Goal: Transaction & Acquisition: Download file/media

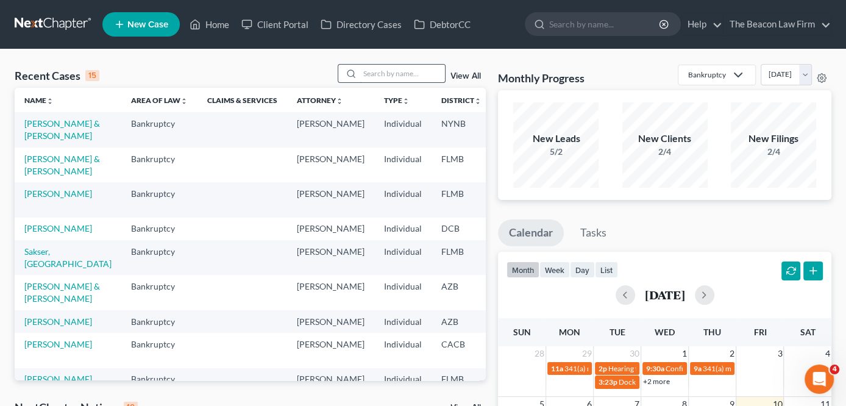
click at [388, 74] on input "search" at bounding box center [402, 74] width 85 height 18
type input "a"
type input "green"
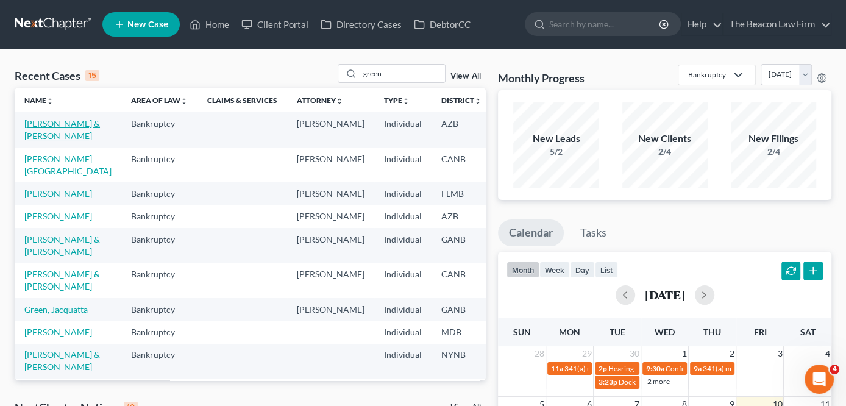
click at [36, 141] on link "[PERSON_NAME] & [PERSON_NAME]" at bounding box center [62, 129] width 76 height 23
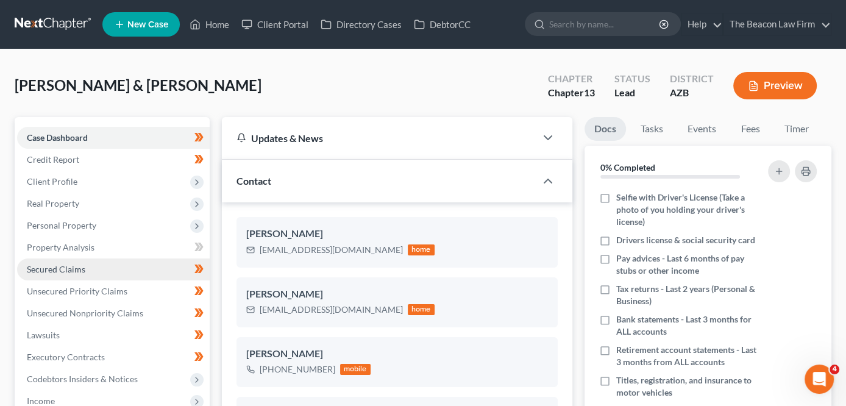
scroll to position [364, 0]
click at [68, 268] on span "Secured Claims" at bounding box center [56, 269] width 59 height 10
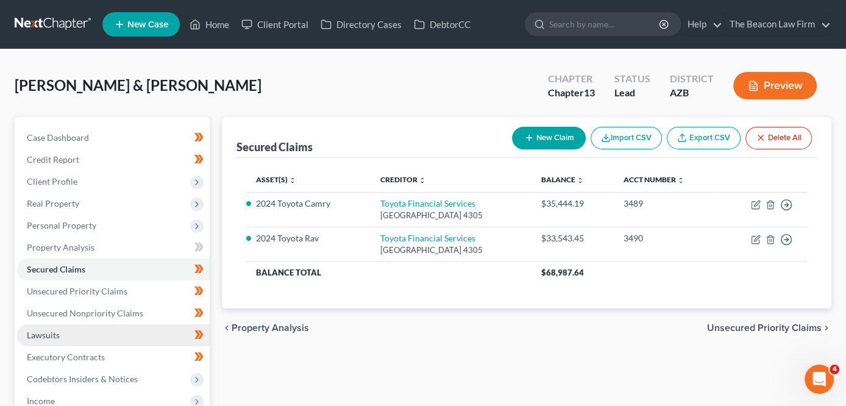
click at [94, 326] on link "Lawsuits" at bounding box center [113, 335] width 193 height 22
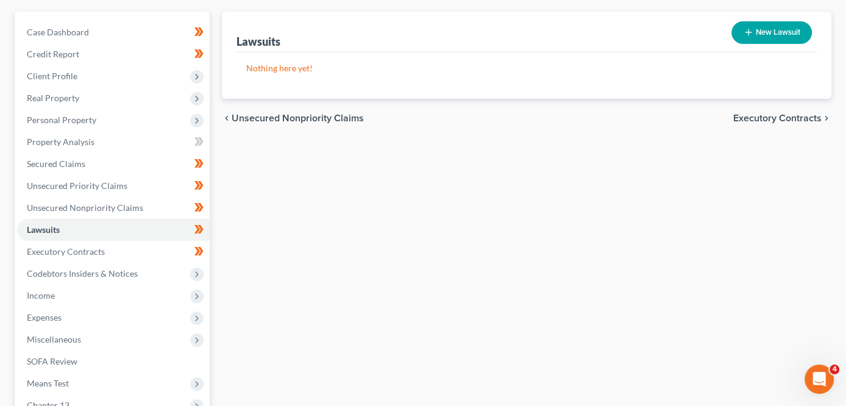
scroll to position [119, 0]
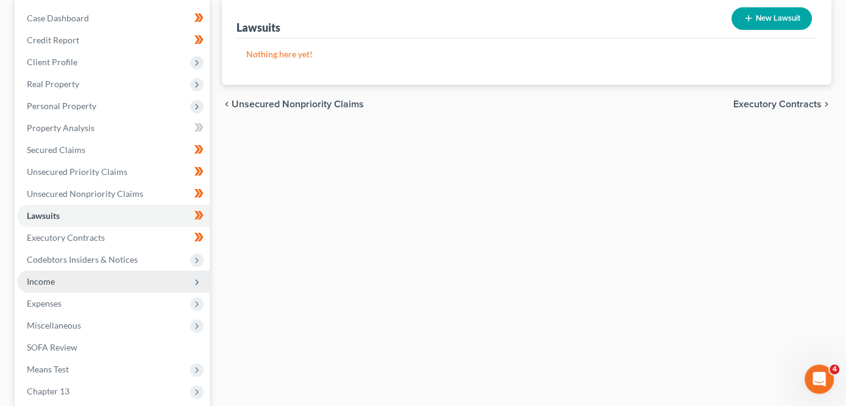
click at [159, 282] on span "Income" at bounding box center [113, 282] width 193 height 22
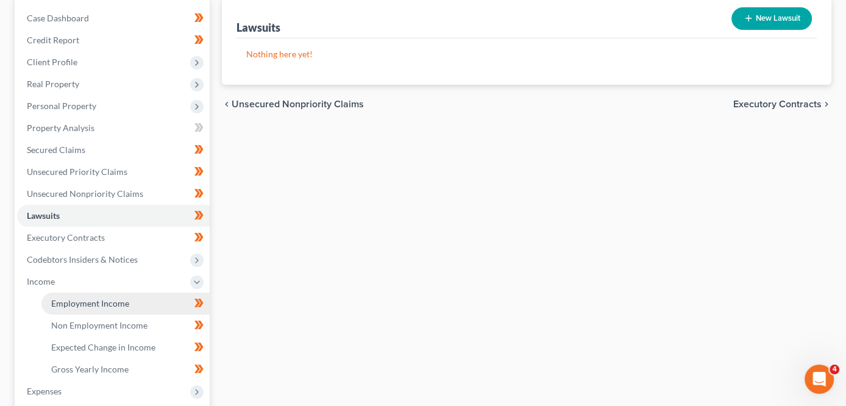
click at [153, 305] on link "Employment Income" at bounding box center [125, 304] width 168 height 22
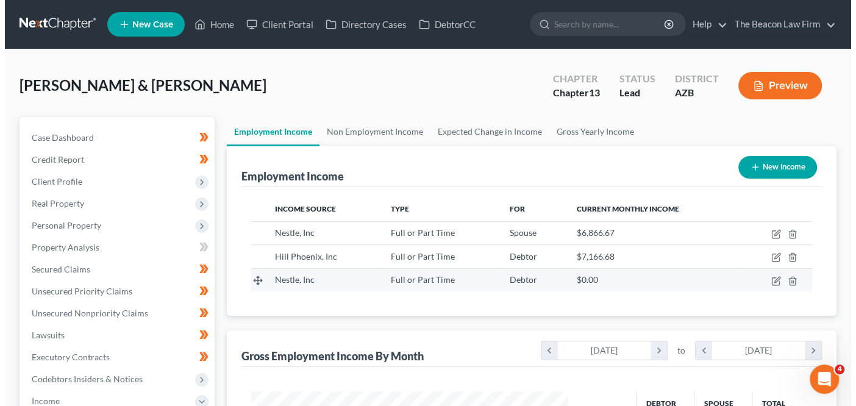
scroll to position [216, 341]
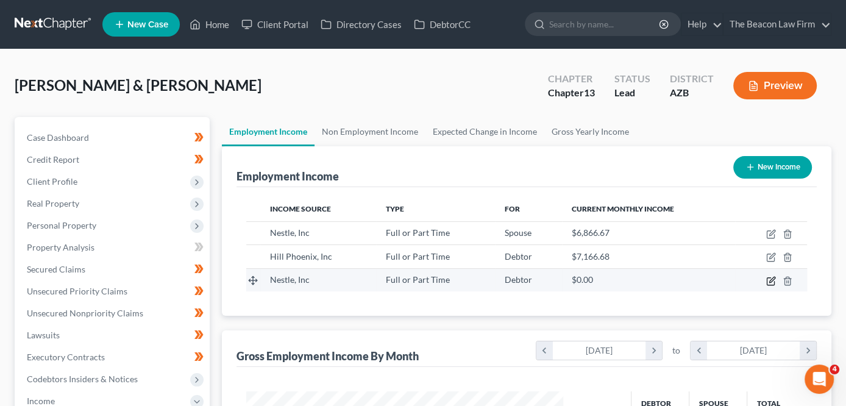
click at [769, 276] on icon "button" at bounding box center [771, 281] width 10 height 10
select select "0"
select select "3"
select select "2"
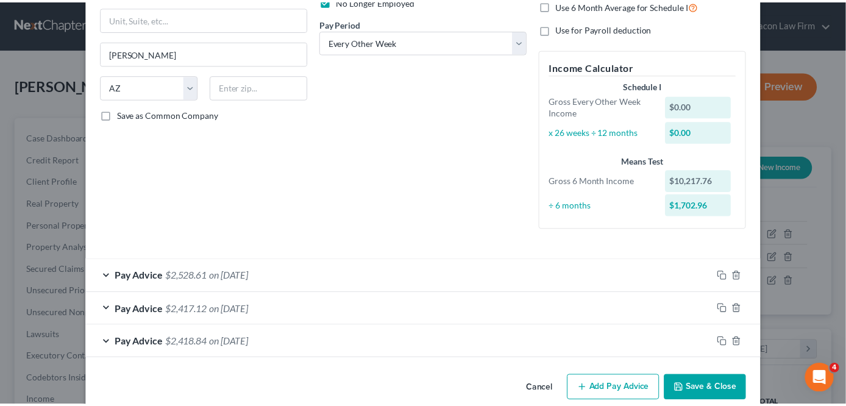
scroll to position [194, 0]
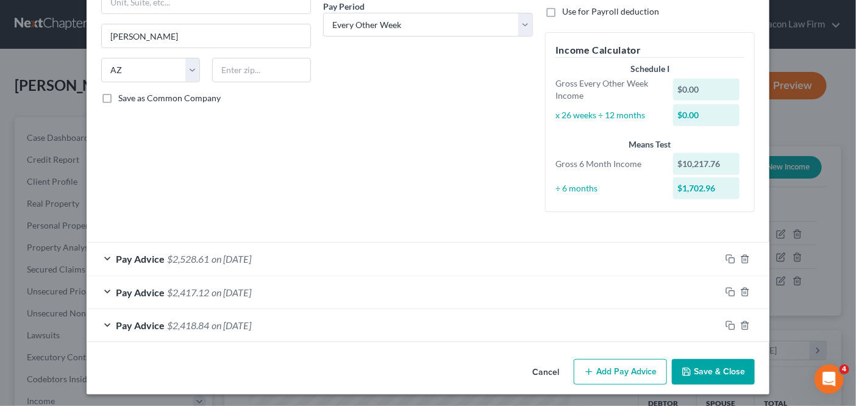
click at [549, 373] on button "Cancel" at bounding box center [545, 372] width 46 height 24
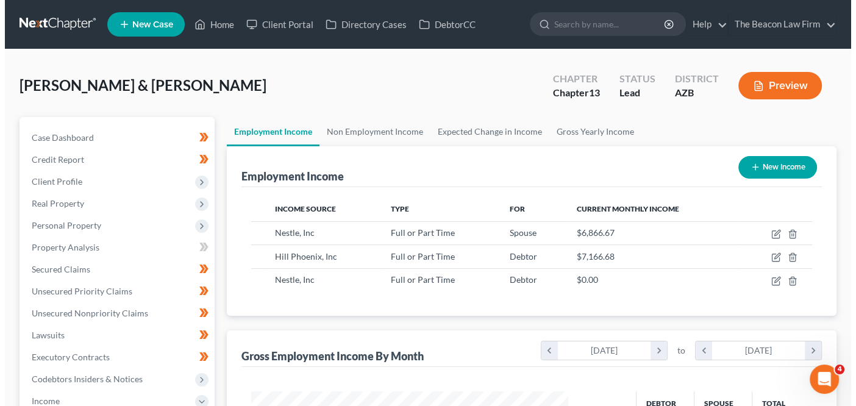
scroll to position [609283, 609158]
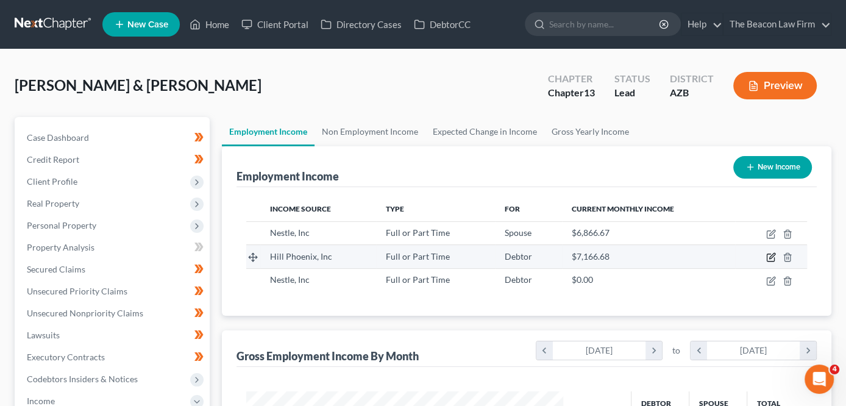
click at [772, 252] on icon "button" at bounding box center [771, 257] width 10 height 10
select select "0"
select select "3"
select select "2"
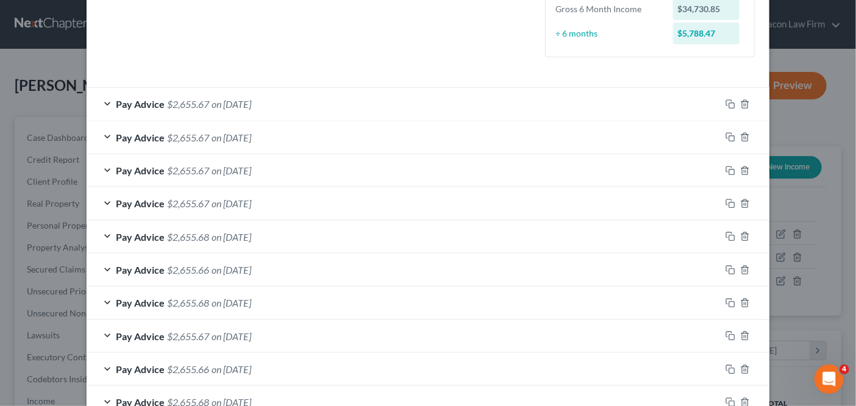
scroll to position [331, 0]
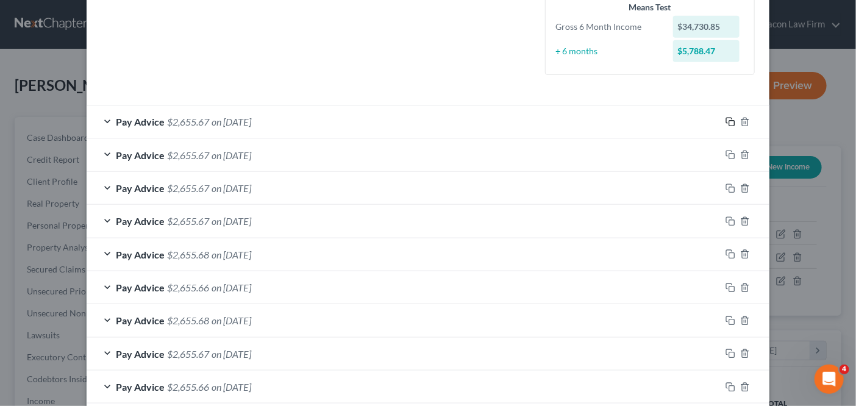
click at [729, 122] on rect "button" at bounding box center [731, 123] width 5 height 5
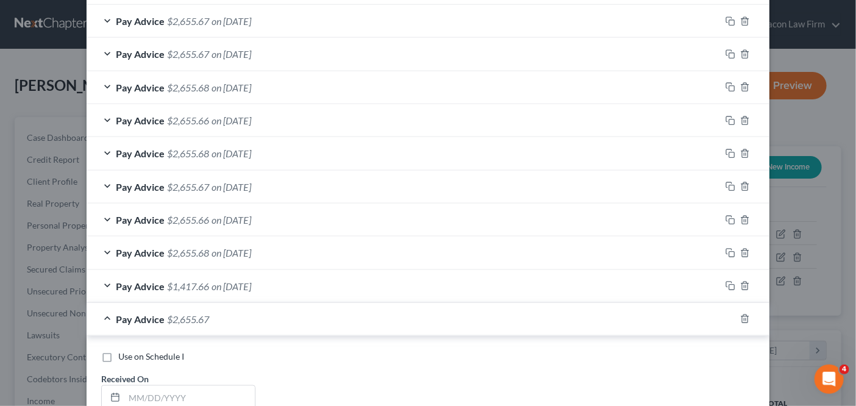
scroll to position [885, 0]
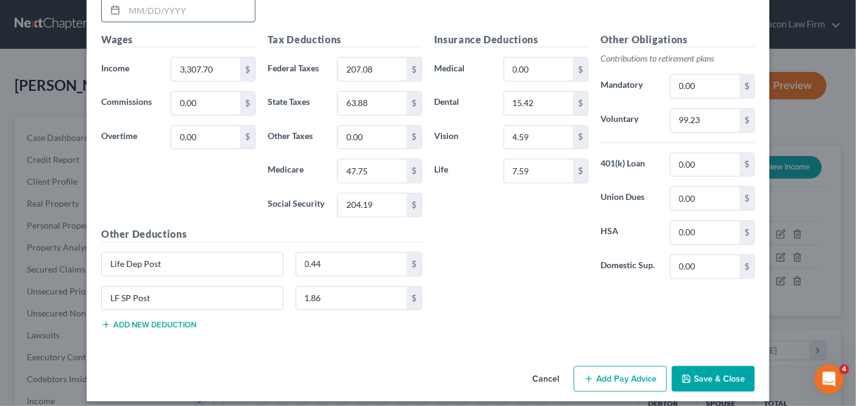
click at [193, 8] on input "text" at bounding box center [189, 10] width 130 height 23
type input "[DATE]"
click at [719, 369] on button "Save & Close" at bounding box center [713, 379] width 83 height 26
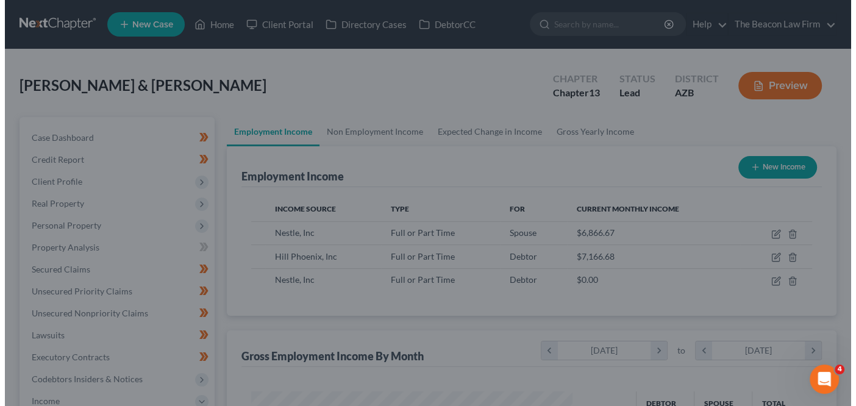
scroll to position [609283, 609158]
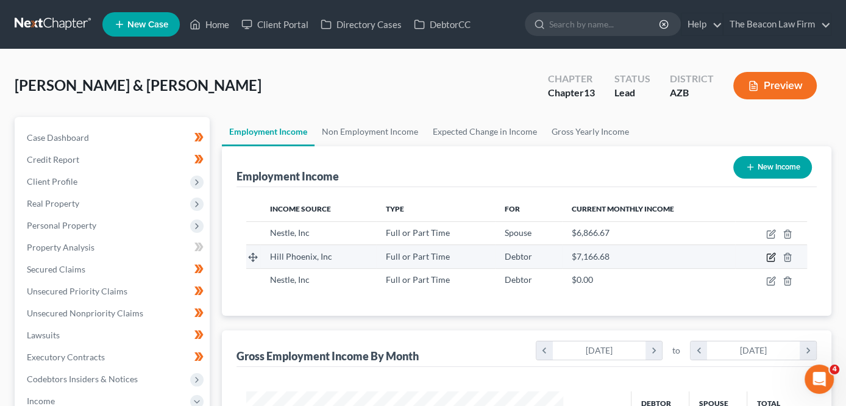
click at [768, 255] on icon "button" at bounding box center [771, 257] width 10 height 10
select select "0"
select select "3"
select select "2"
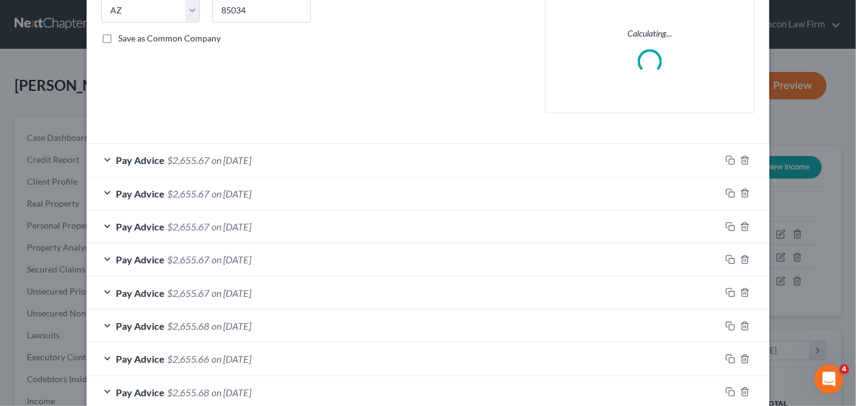
scroll to position [275, 0]
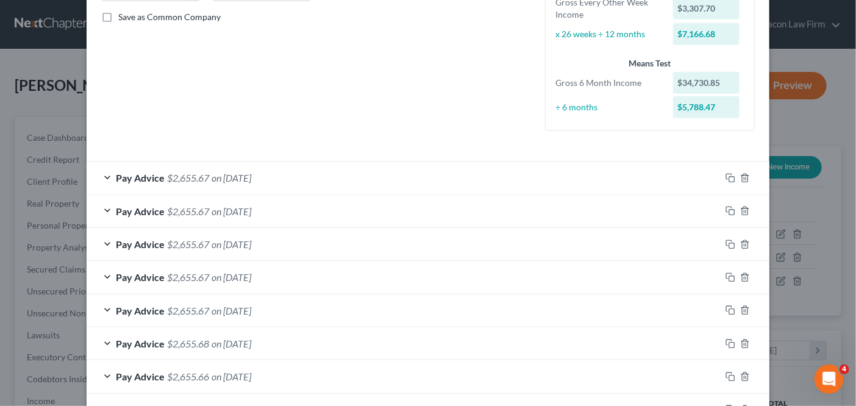
click at [833, 252] on div "Edit Income Source × Employment Type * Select Full or [DEMOGRAPHIC_DATA] Employ…" at bounding box center [428, 203] width 856 height 406
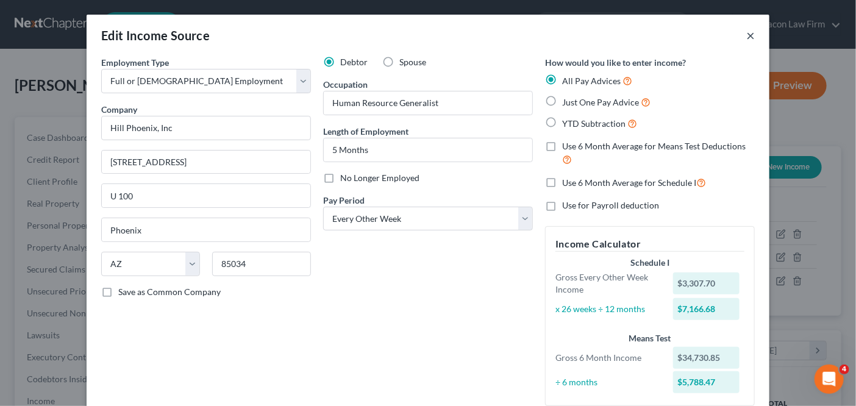
drag, startPoint x: 748, startPoint y: 34, endPoint x: 719, endPoint y: 60, distance: 39.3
click at [845, 113] on div "Edit Income Source × Employment Type * Select Full or [DEMOGRAPHIC_DATA] Employ…" at bounding box center [428, 203] width 856 height 406
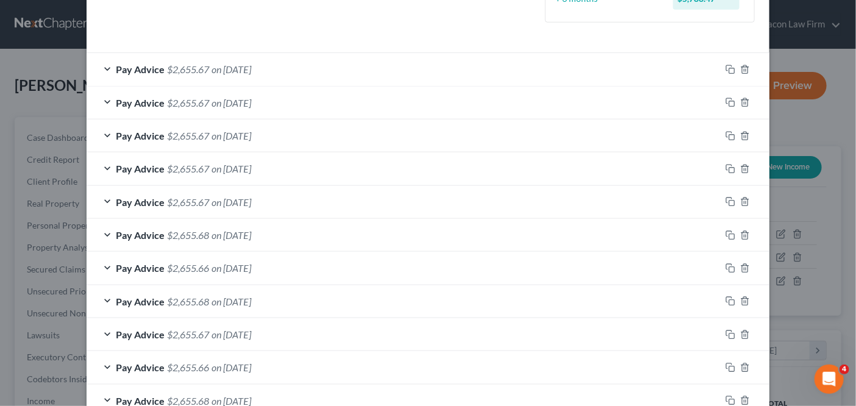
scroll to position [378, 0]
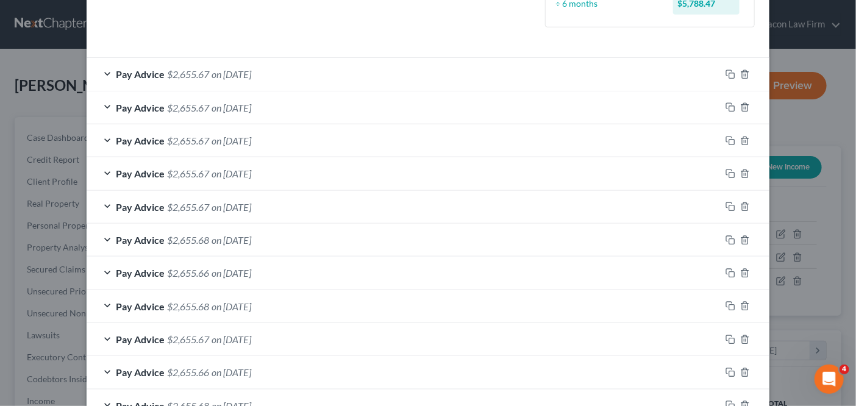
click at [296, 79] on div "Pay Advice $2,655.67 on [DATE]" at bounding box center [404, 74] width 634 height 32
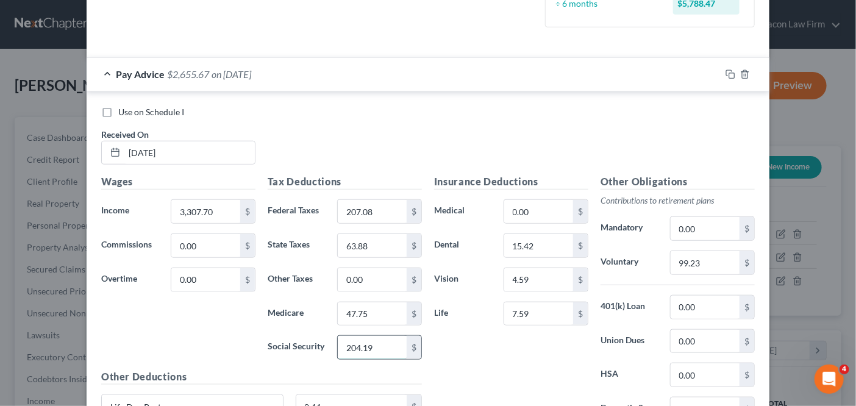
click at [372, 343] on input "204.19" at bounding box center [372, 347] width 69 height 23
type input "204.18"
click at [375, 336] on input "204.18" at bounding box center [372, 347] width 69 height 23
click at [388, 320] on input "47.75" at bounding box center [372, 313] width 69 height 23
type input "47.76"
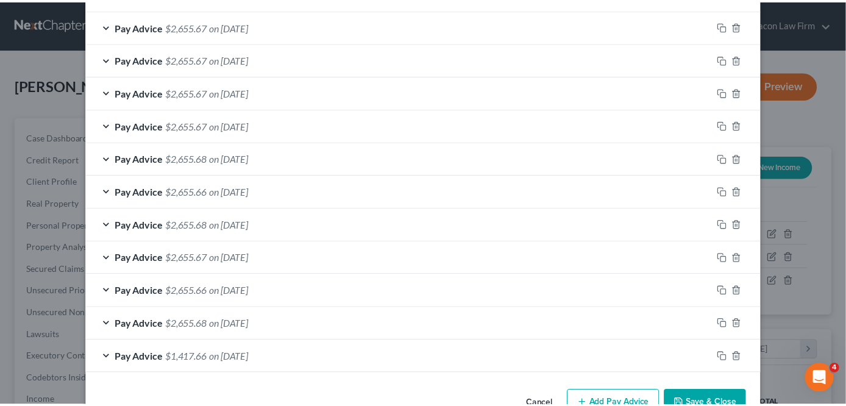
scroll to position [886, 0]
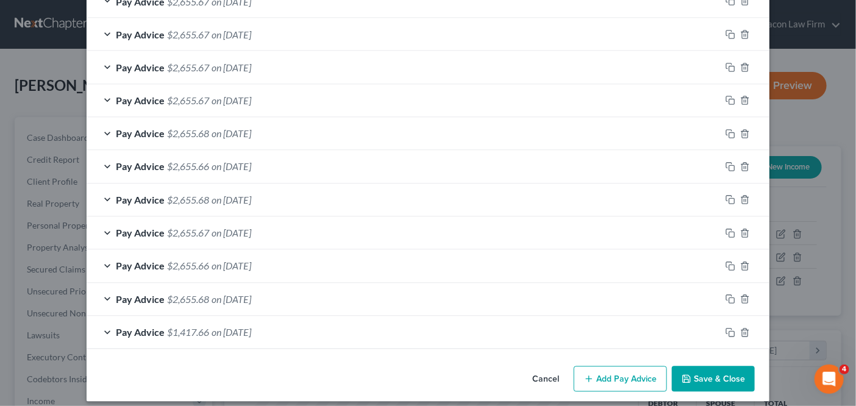
click at [714, 378] on button "Save & Close" at bounding box center [713, 379] width 83 height 26
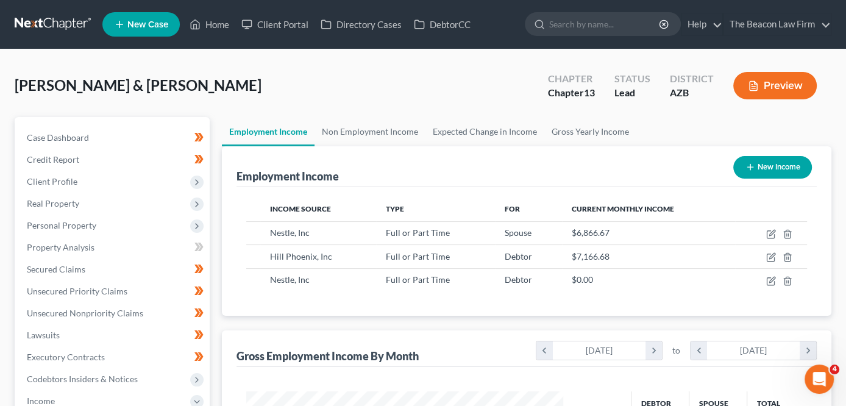
scroll to position [609283, 609158]
click at [51, 19] on link at bounding box center [54, 24] width 78 height 22
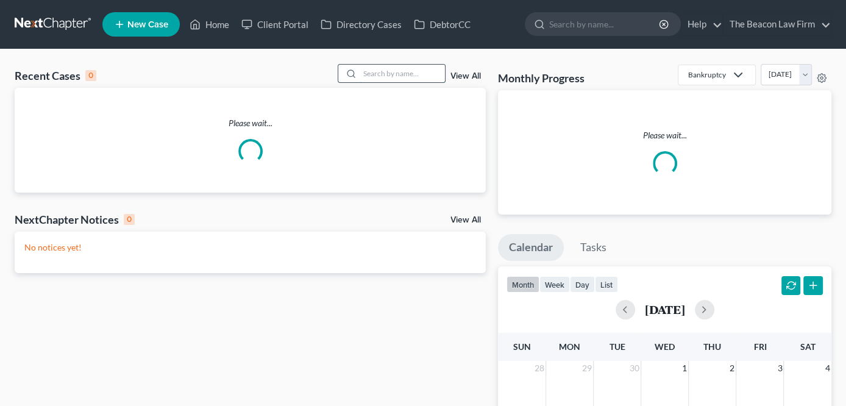
click at [412, 68] on input "search" at bounding box center [402, 74] width 85 height 18
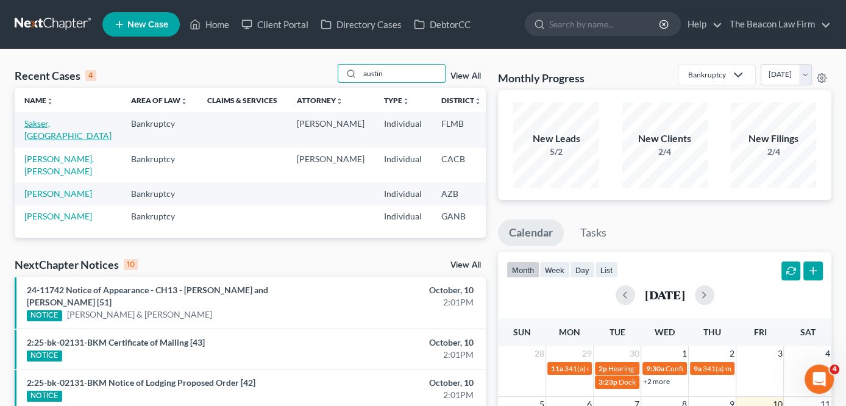
type input "austin"
click at [35, 138] on link "Sakser, [GEOGRAPHIC_DATA]" at bounding box center [67, 129] width 87 height 23
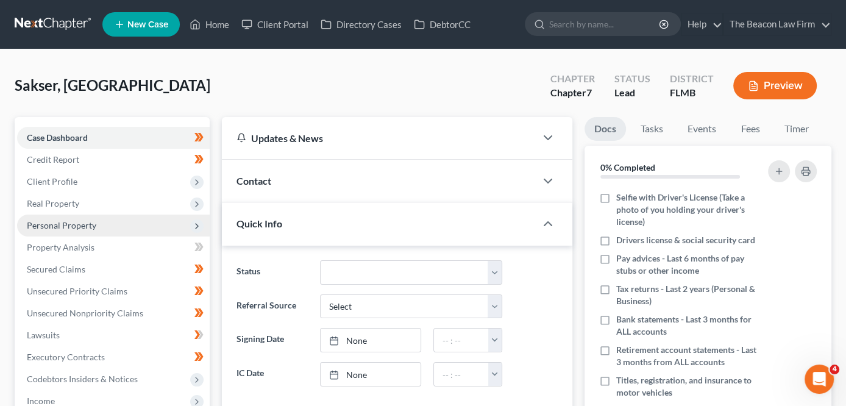
click at [112, 215] on span "Personal Property" at bounding box center [113, 226] width 193 height 22
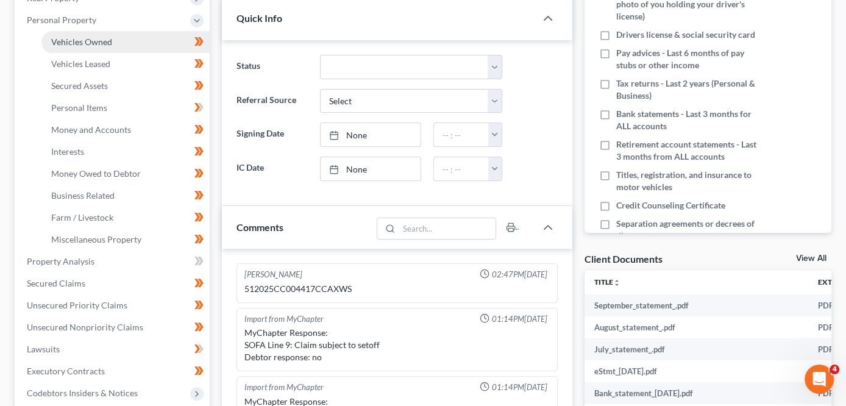
scroll to position [296, 0]
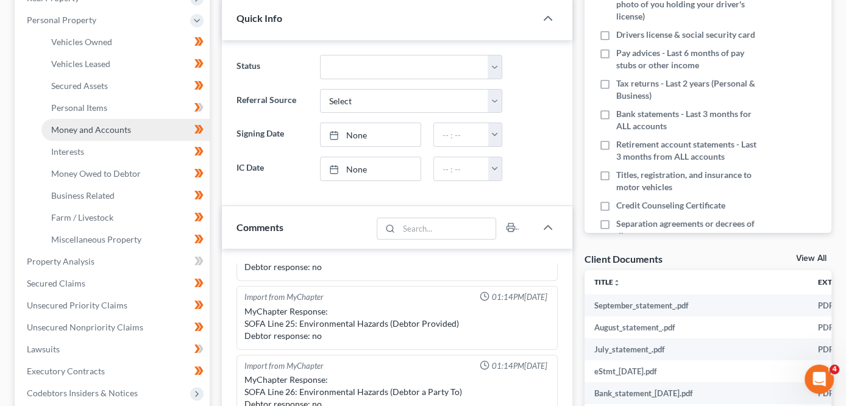
click at [106, 126] on span "Money and Accounts" at bounding box center [91, 129] width 80 height 10
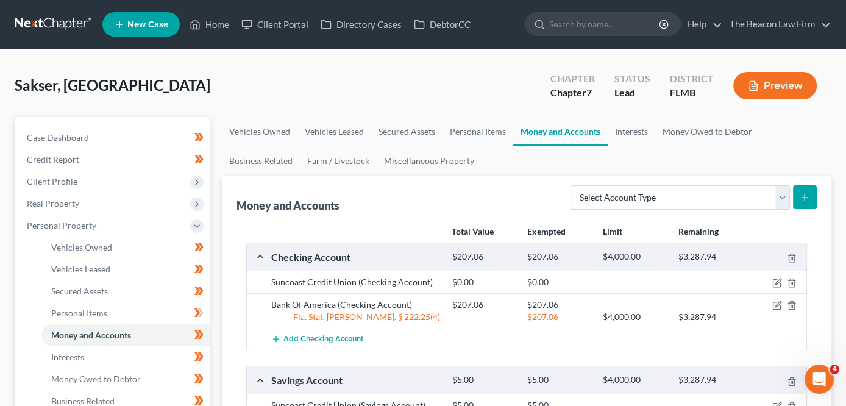
click at [771, 304] on div at bounding box center [777, 305] width 60 height 12
click at [779, 304] on icon "button" at bounding box center [777, 305] width 10 height 10
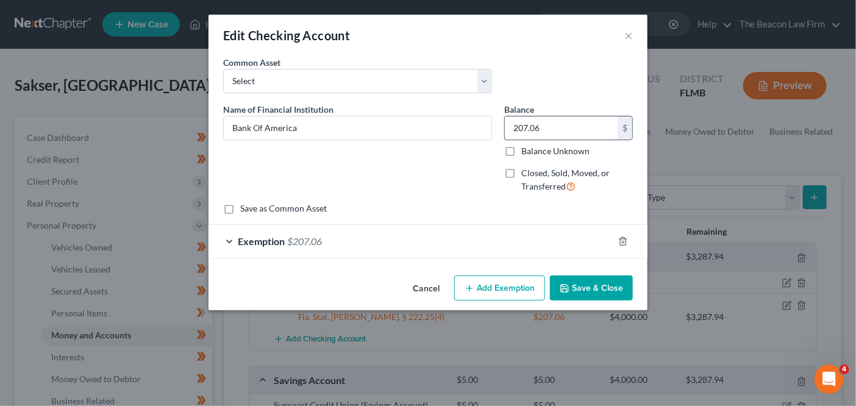
click at [572, 134] on input "207.06" at bounding box center [561, 127] width 113 height 23
paste input "867.35"
type input "867.35"
click at [533, 212] on div "Save as Common Asset" at bounding box center [428, 208] width 410 height 12
click at [524, 241] on div "Exemption $207.06" at bounding box center [410, 241] width 405 height 32
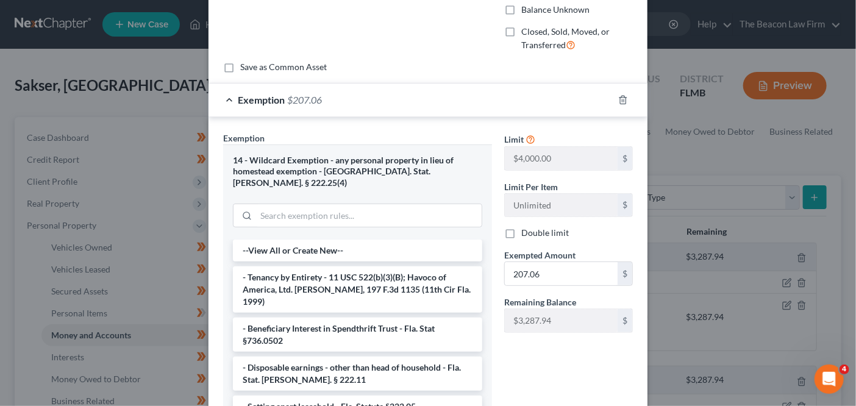
scroll to position [151, 0]
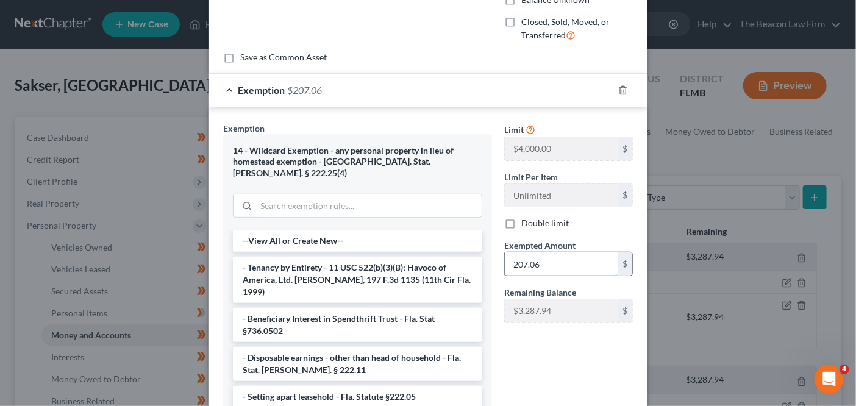
click at [596, 261] on input "207.06" at bounding box center [561, 263] width 113 height 23
paste input "867.35"
type input "867.35"
drag, startPoint x: 845, startPoint y: 246, endPoint x: 849, endPoint y: 300, distance: 54.4
click at [848, 302] on div "Edit Checking Account × An exemption set must first be selected from the Filing…" at bounding box center [428, 203] width 856 height 406
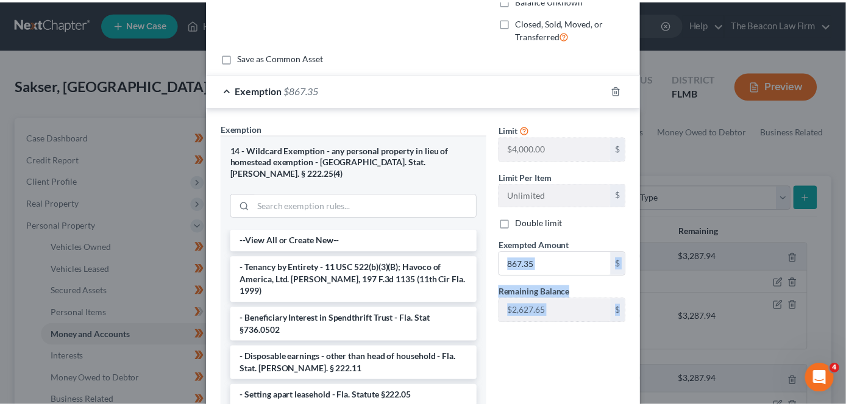
scroll to position [243, 0]
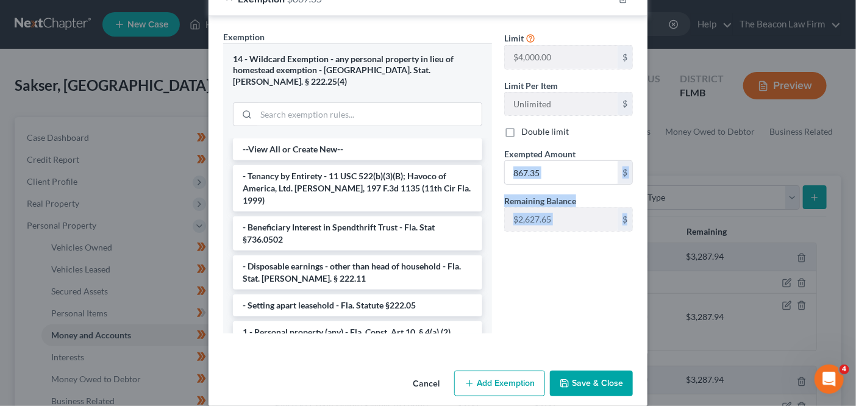
click at [624, 371] on button "Save & Close" at bounding box center [591, 384] width 83 height 26
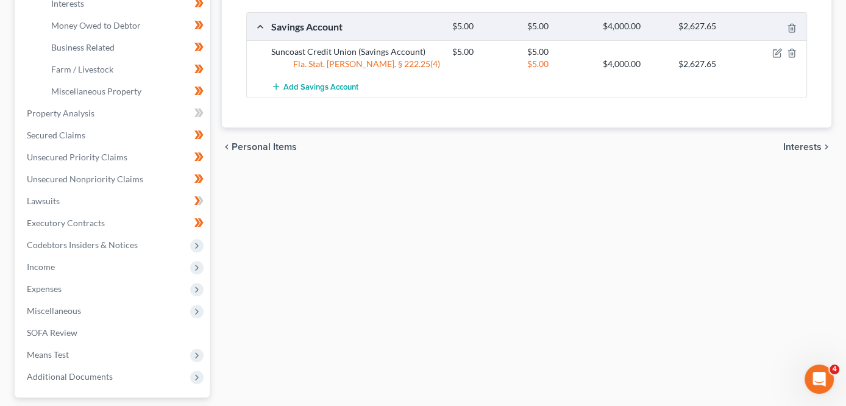
scroll to position [353, 0]
click at [84, 267] on span "Income" at bounding box center [113, 268] width 193 height 22
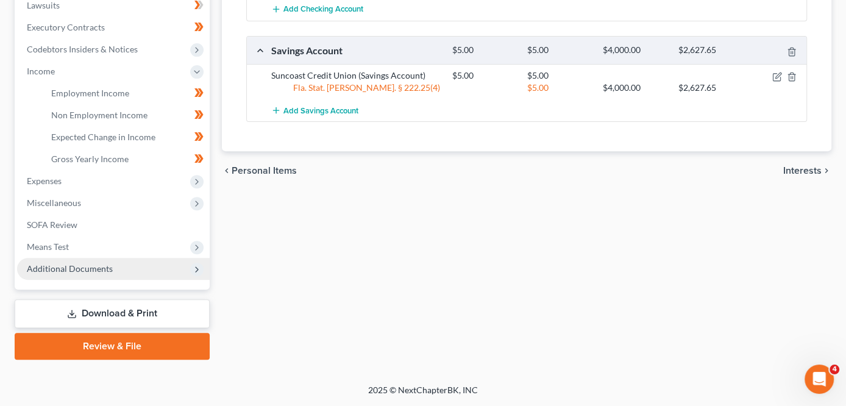
scroll to position [327, 0]
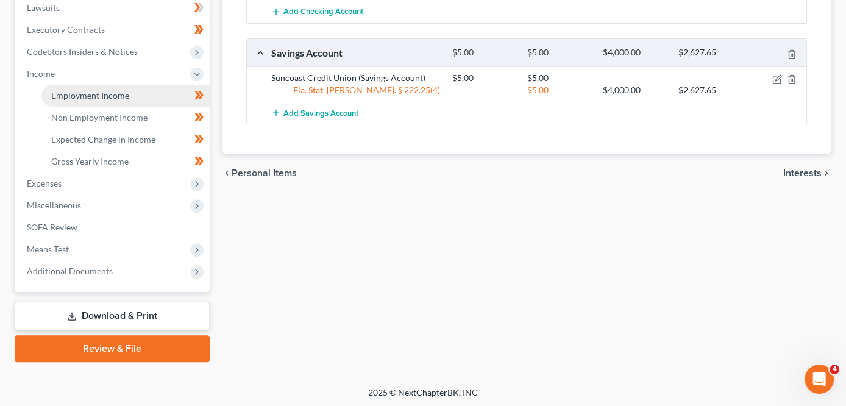
click at [107, 89] on link "Employment Income" at bounding box center [125, 96] width 168 height 22
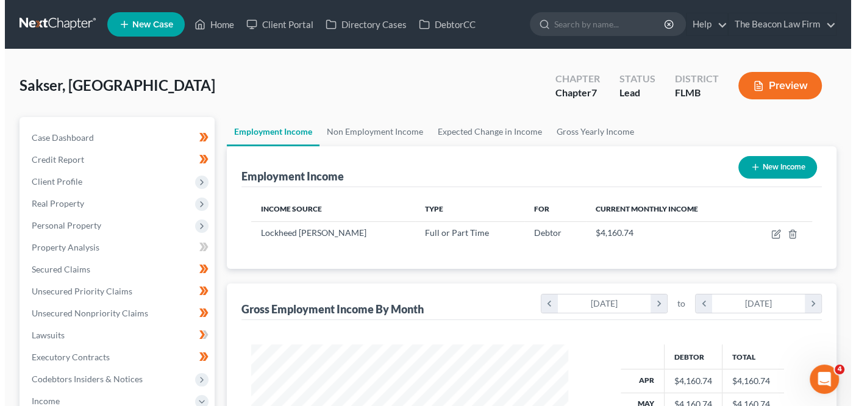
scroll to position [216, 341]
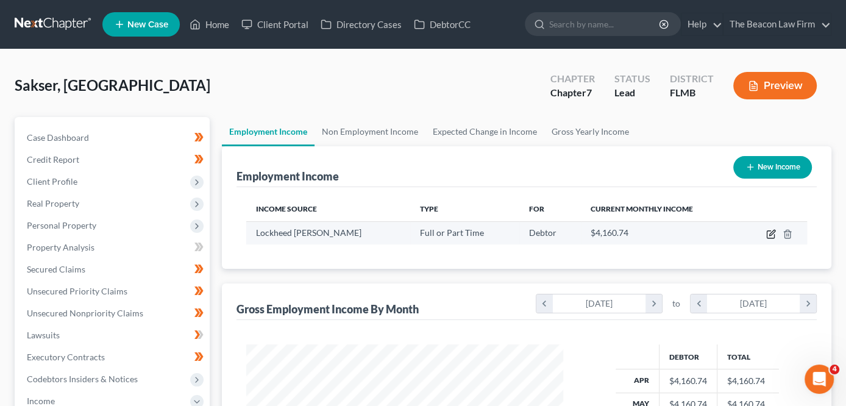
click at [769, 232] on icon "button" at bounding box center [771, 234] width 10 height 10
select select "0"
select select "9"
select select "3"
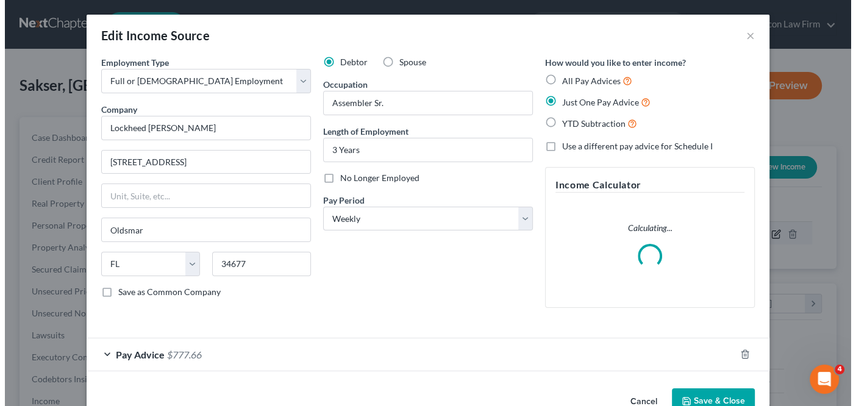
scroll to position [216, 346]
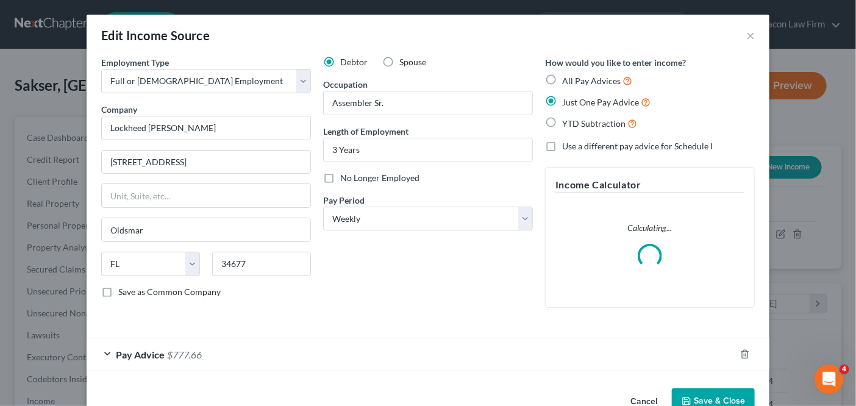
click at [483, 350] on div "Pay Advice $777.66" at bounding box center [411, 354] width 649 height 32
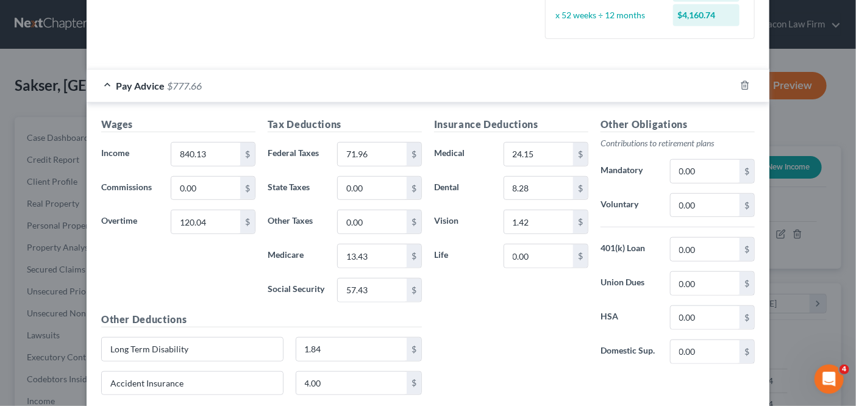
scroll to position [293, 0]
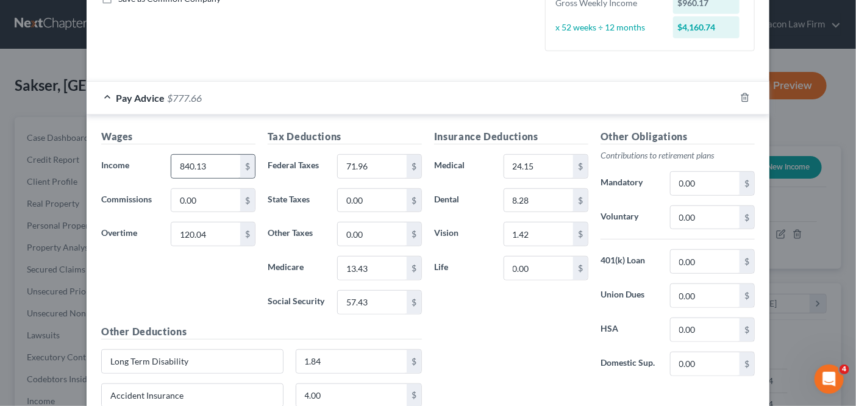
click at [240, 165] on div "$" at bounding box center [247, 166] width 15 height 23
click at [227, 162] on input "840.13" at bounding box center [205, 166] width 69 height 23
type input "840.13"
type input "119.72"
click at [218, 211] on div "Wages Income * 840.13 $ Commissions 0.00 $ Overtime 119.72 $" at bounding box center [178, 226] width 166 height 195
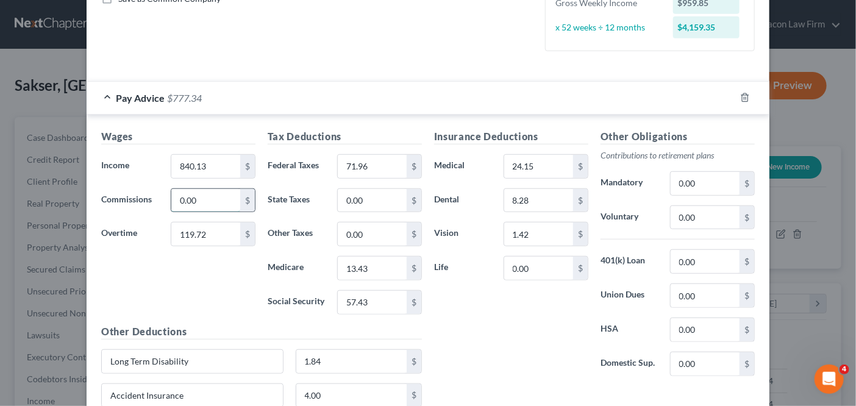
click at [219, 206] on input "0.00" at bounding box center [205, 200] width 69 height 23
type input "0.32"
click at [636, 94] on div "Pay Advice $777.66" at bounding box center [411, 98] width 649 height 32
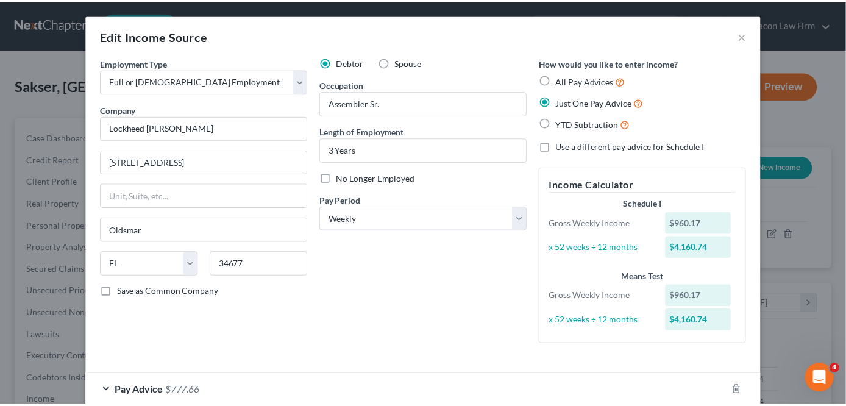
scroll to position [66, 0]
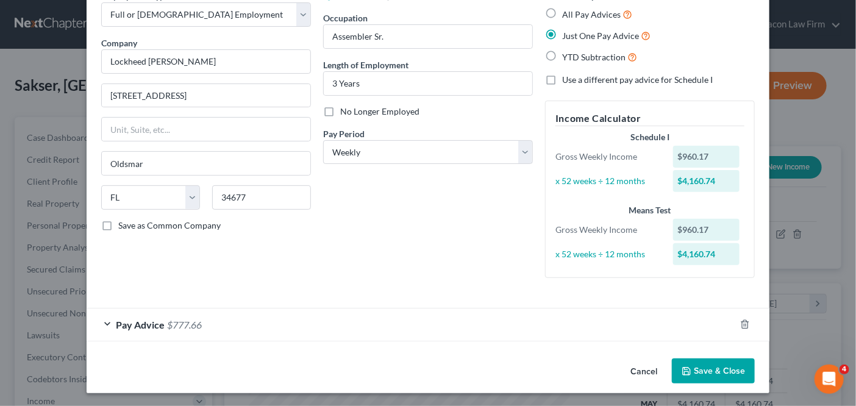
click at [716, 364] on button "Save & Close" at bounding box center [713, 371] width 83 height 26
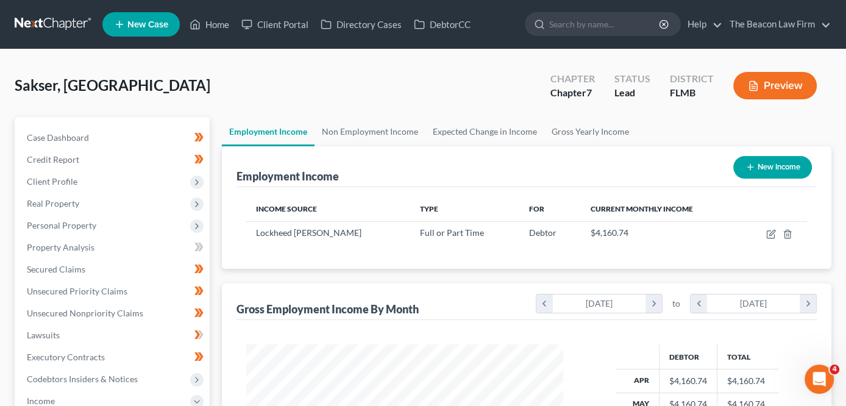
scroll to position [327, 0]
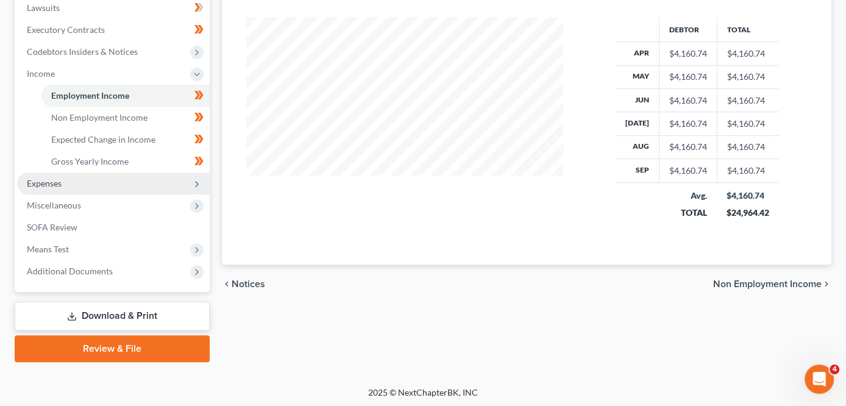
click at [117, 180] on span "Expenses" at bounding box center [113, 183] width 193 height 22
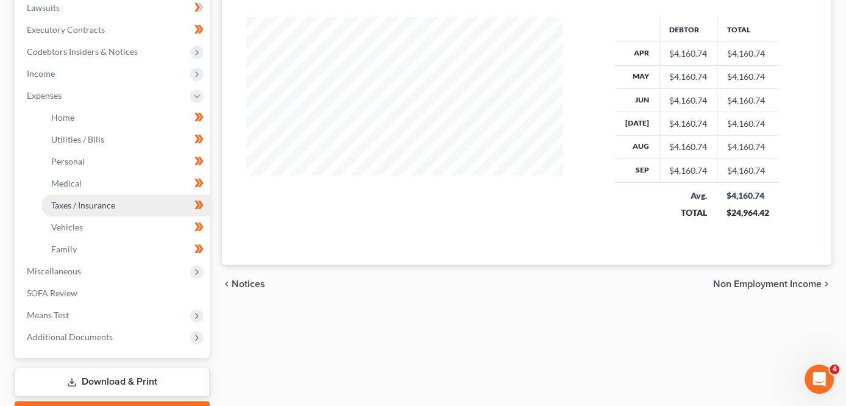
click at [116, 197] on link "Taxes / Insurance" at bounding box center [125, 205] width 168 height 22
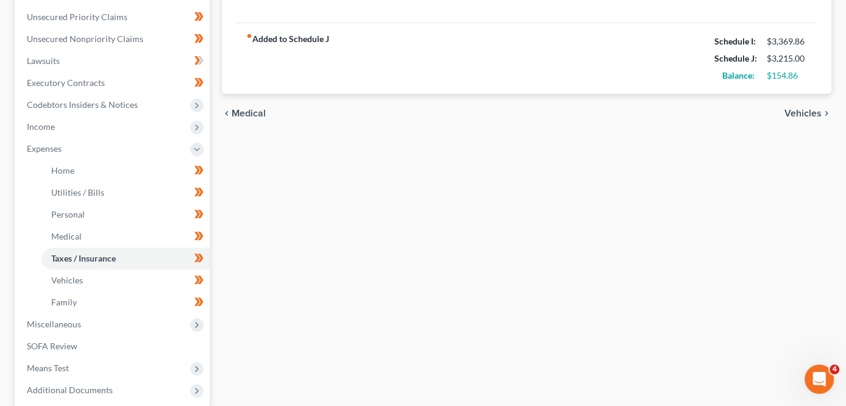
scroll to position [369, 0]
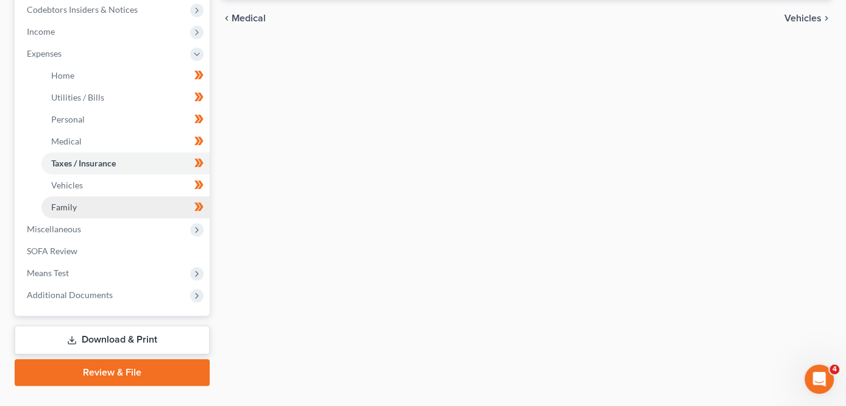
click at [130, 202] on link "Family" at bounding box center [125, 207] width 168 height 22
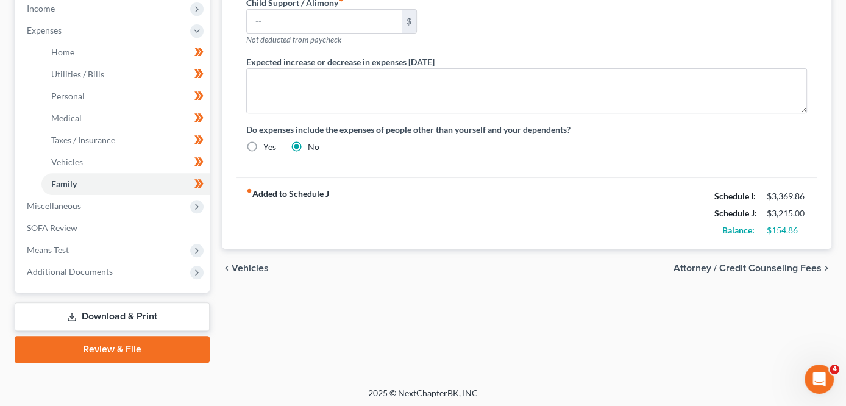
scroll to position [393, 0]
click at [107, 9] on span "Income" at bounding box center [113, 8] width 193 height 22
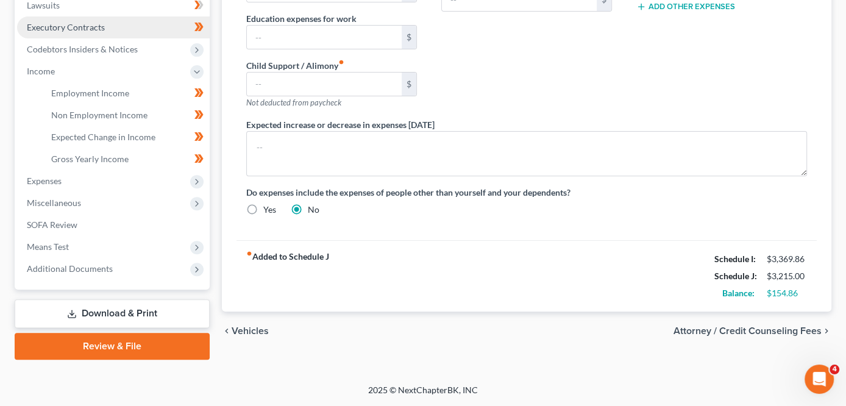
scroll to position [327, 0]
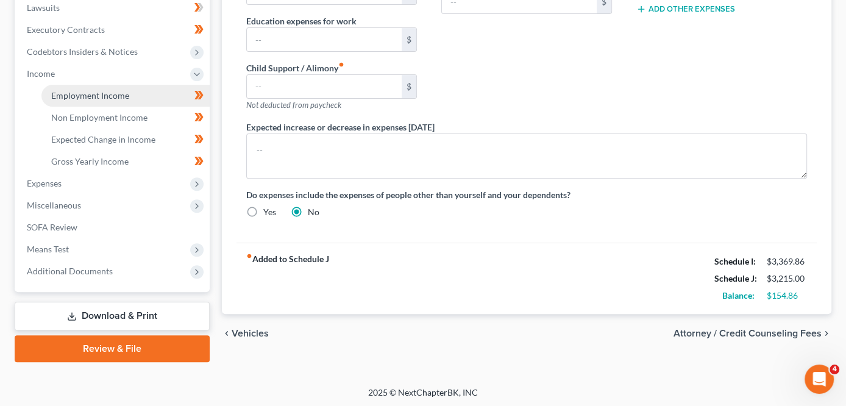
click at [129, 91] on link "Employment Income" at bounding box center [125, 96] width 168 height 22
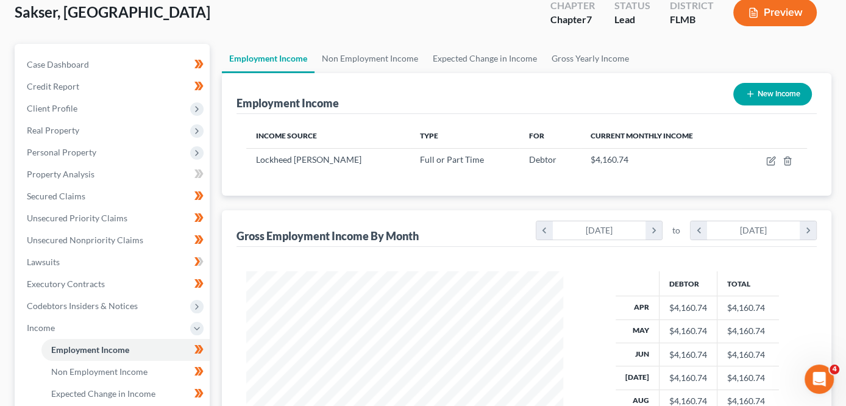
scroll to position [29, 0]
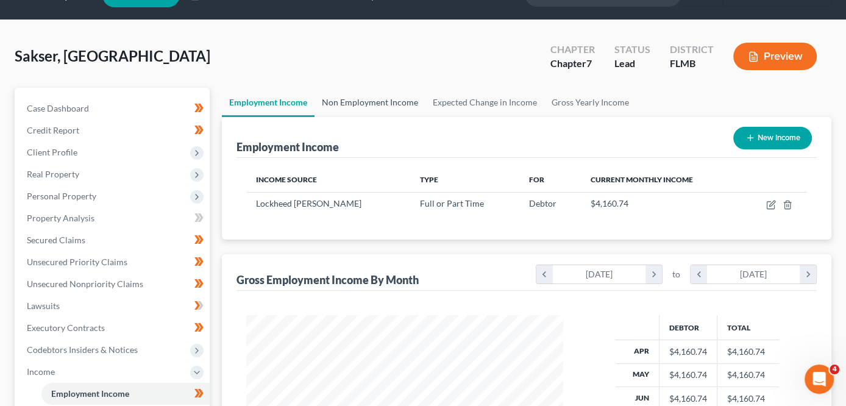
click at [347, 103] on link "Non Employment Income" at bounding box center [370, 102] width 111 height 29
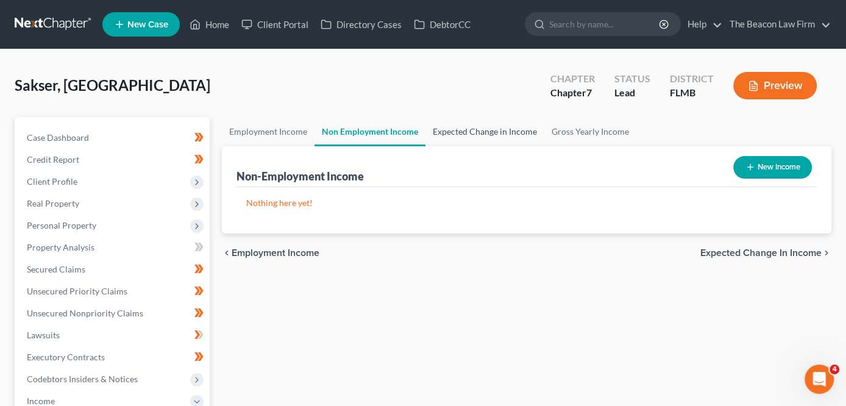
click at [463, 132] on link "Expected Change in Income" at bounding box center [484, 131] width 119 height 29
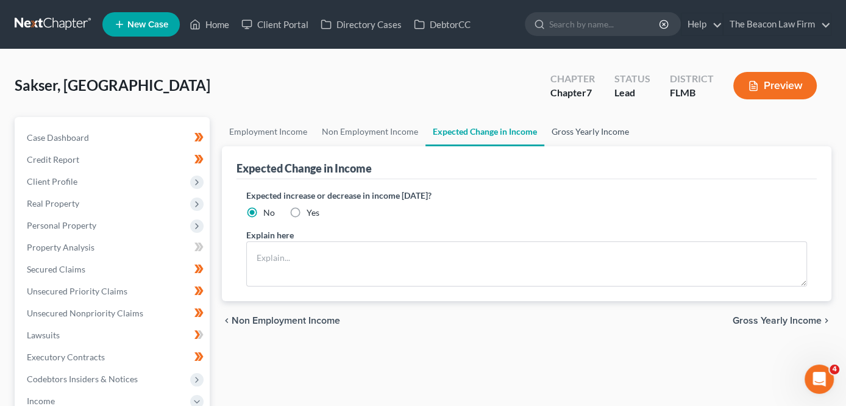
click at [555, 132] on link "Gross Yearly Income" at bounding box center [590, 131] width 92 height 29
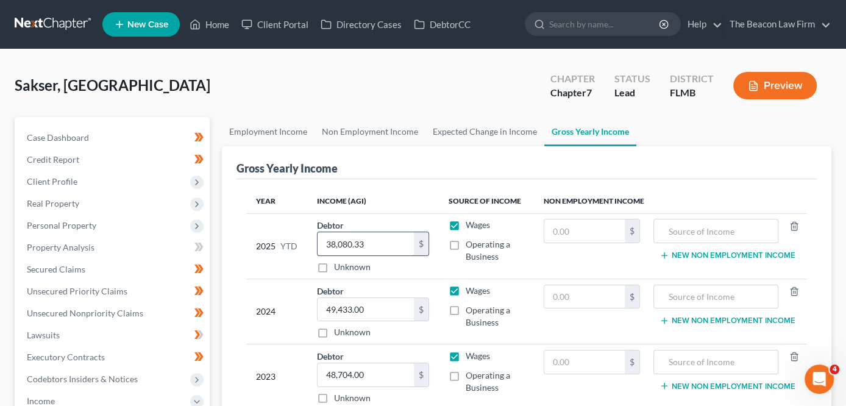
click at [379, 235] on input "38,080.33" at bounding box center [366, 243] width 96 height 23
type input "0"
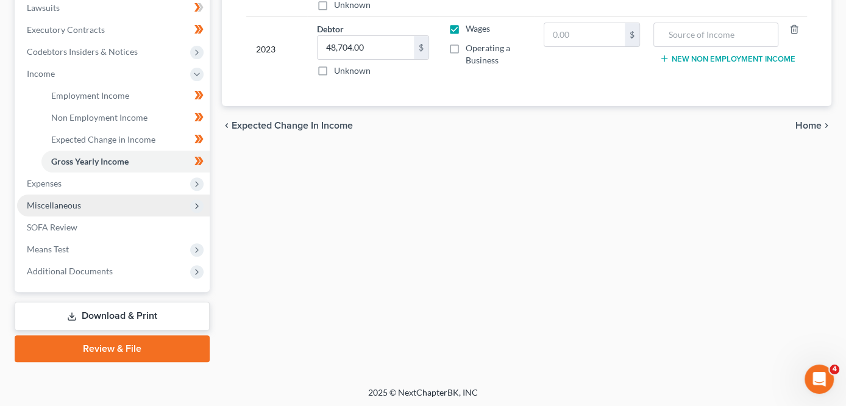
type input "39,078.31"
click at [155, 195] on span "Miscellaneous" at bounding box center [113, 205] width 193 height 22
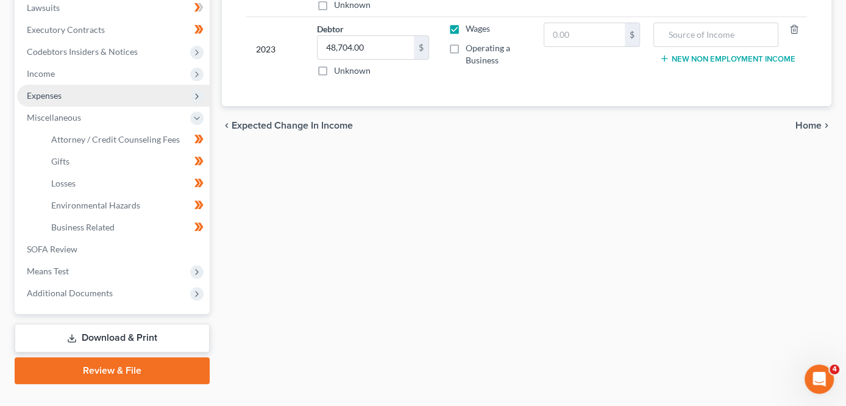
click at [151, 96] on span "Expenses" at bounding box center [113, 96] width 193 height 22
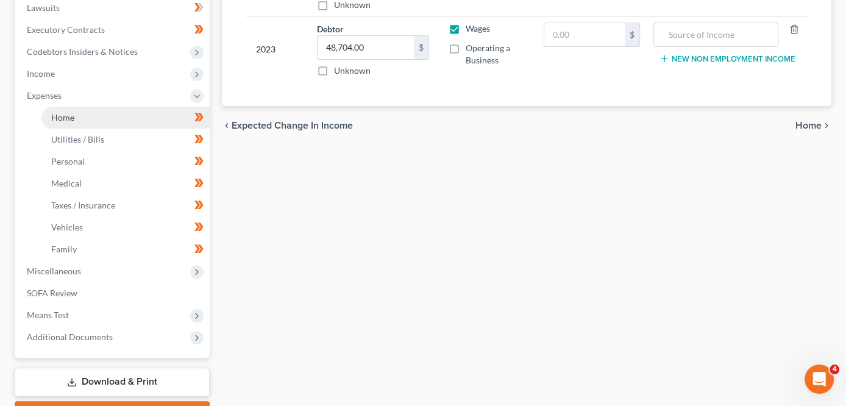
click at [145, 117] on link "Home" at bounding box center [125, 118] width 168 height 22
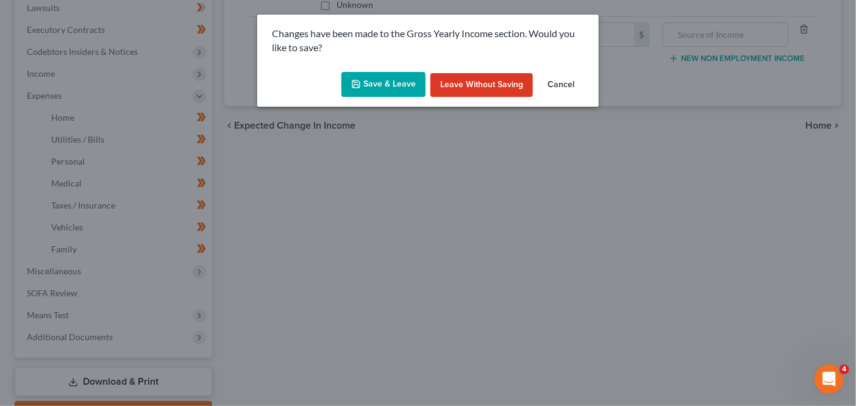
click at [360, 89] on icon "button" at bounding box center [356, 84] width 10 height 10
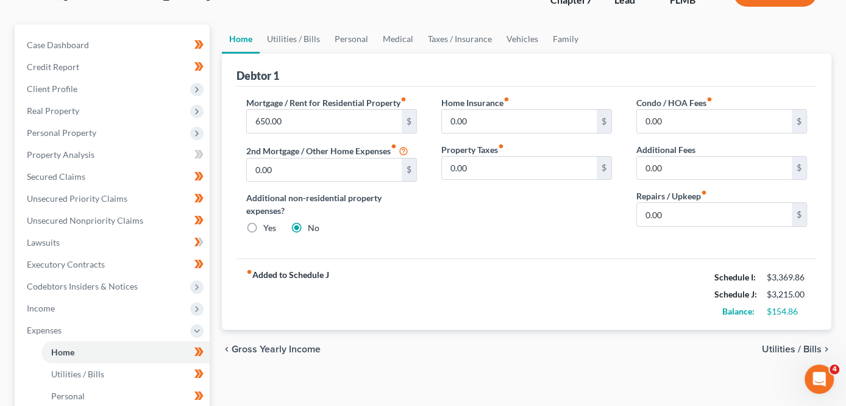
scroll to position [123, 0]
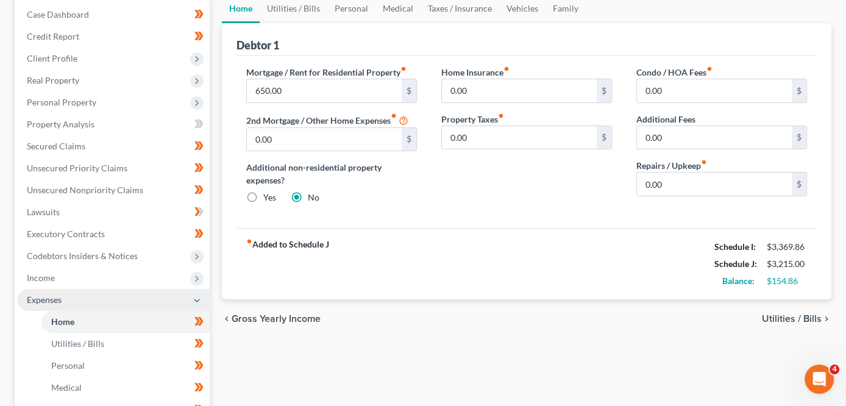
click at [138, 291] on span "Expenses" at bounding box center [113, 300] width 193 height 22
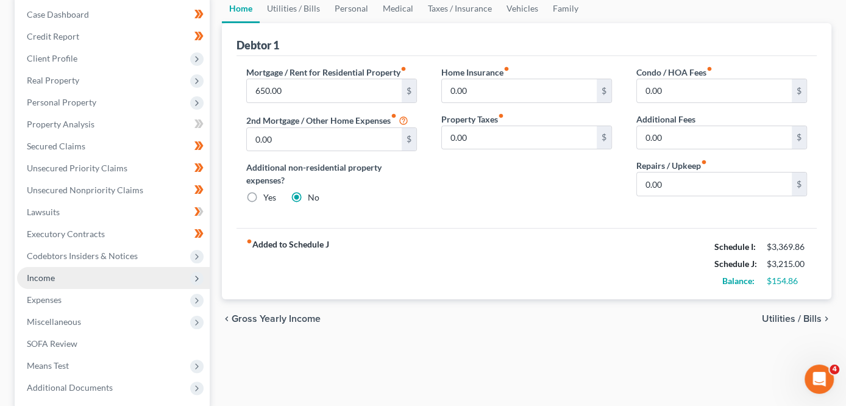
click at [135, 281] on span "Income" at bounding box center [113, 278] width 193 height 22
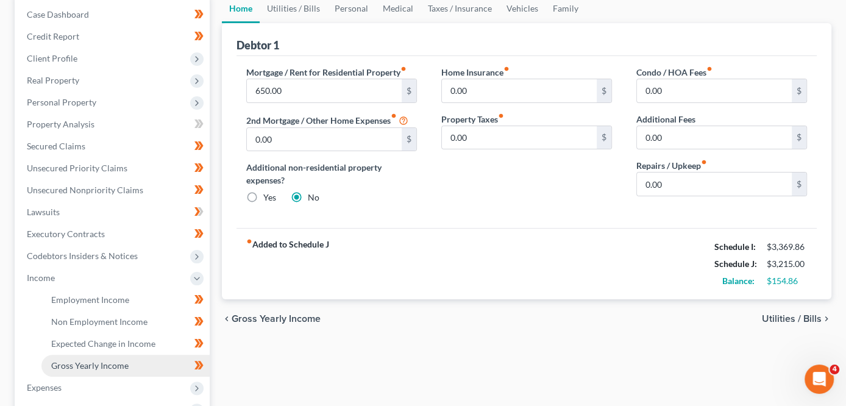
click at [116, 361] on span "Gross Yearly Income" at bounding box center [89, 365] width 77 height 10
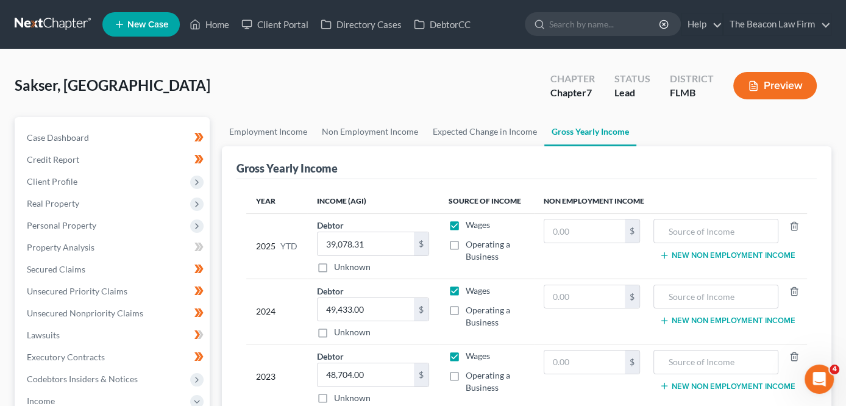
scroll to position [327, 0]
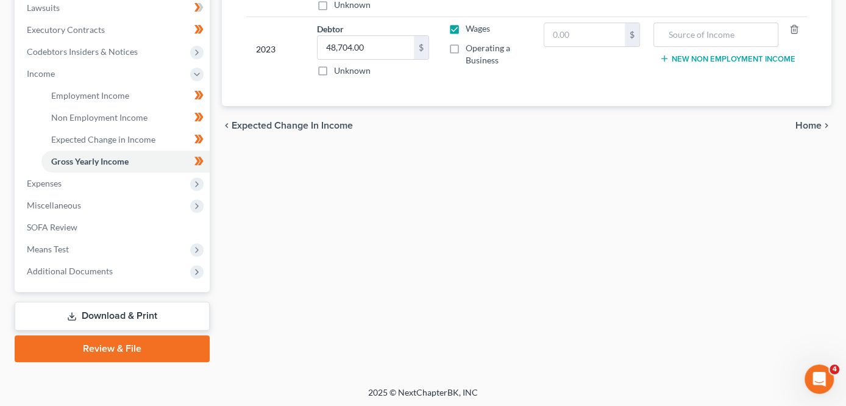
click at [37, 314] on link "Download & Print" at bounding box center [112, 316] width 195 height 29
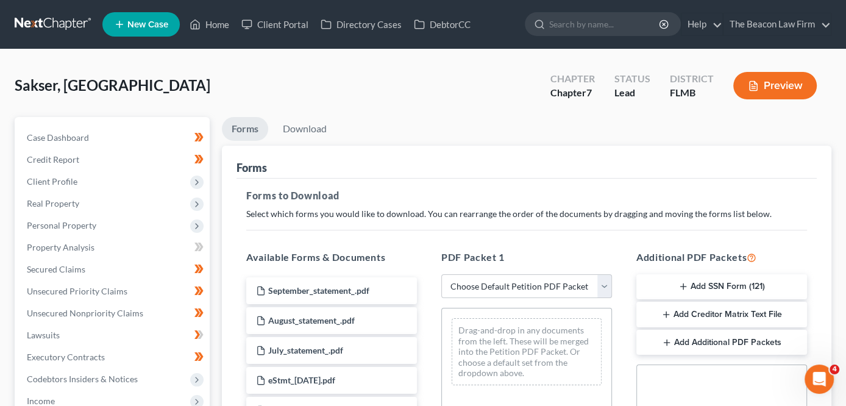
click at [318, 141] on li "Download" at bounding box center [304, 131] width 63 height 29
click at [485, 293] on select "Choose Default Petition PDF Packet Complete Bankruptcy Petition (all forms and …" at bounding box center [526, 286] width 171 height 24
select select "0"
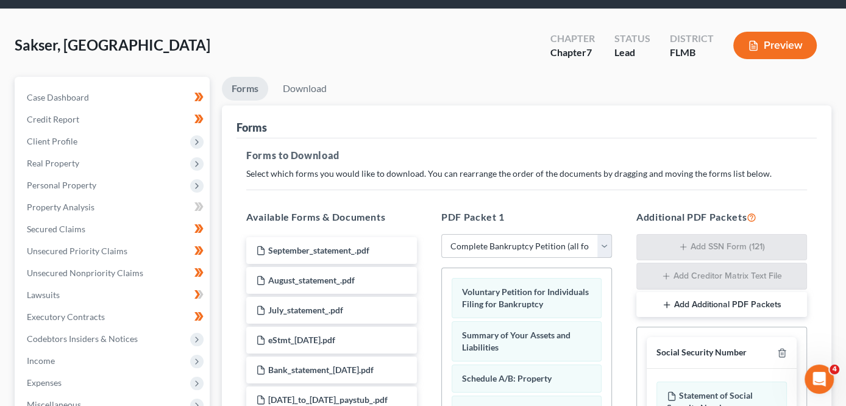
scroll to position [345, 0]
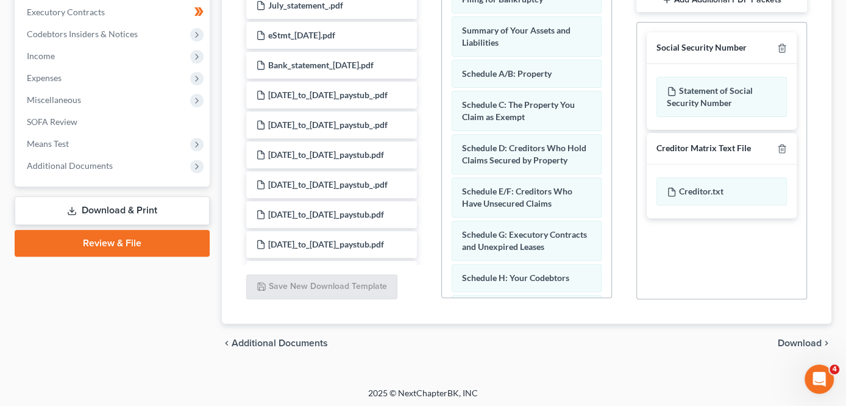
click at [823, 338] on icon "chevron_right" at bounding box center [827, 343] width 10 height 10
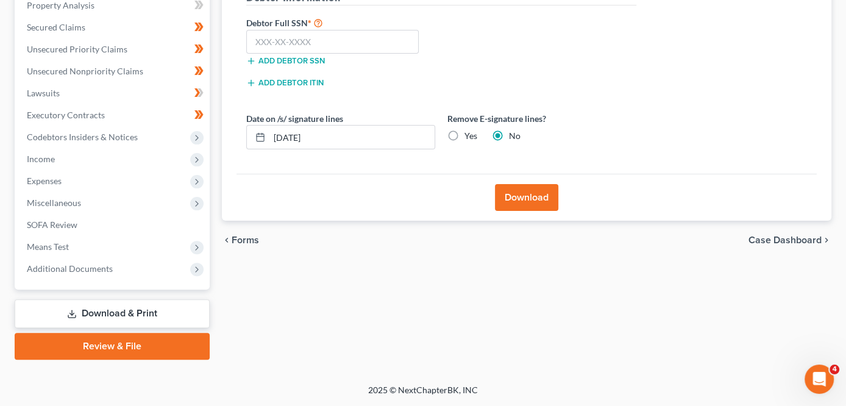
scroll to position [240, 0]
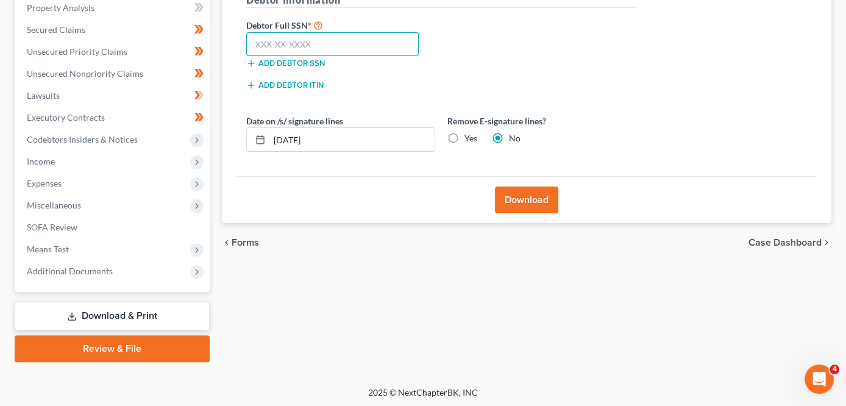
click at [362, 48] on input "text" at bounding box center [332, 44] width 172 height 24
type input "595-87-4113"
click at [522, 187] on button "Download" at bounding box center [526, 200] width 63 height 27
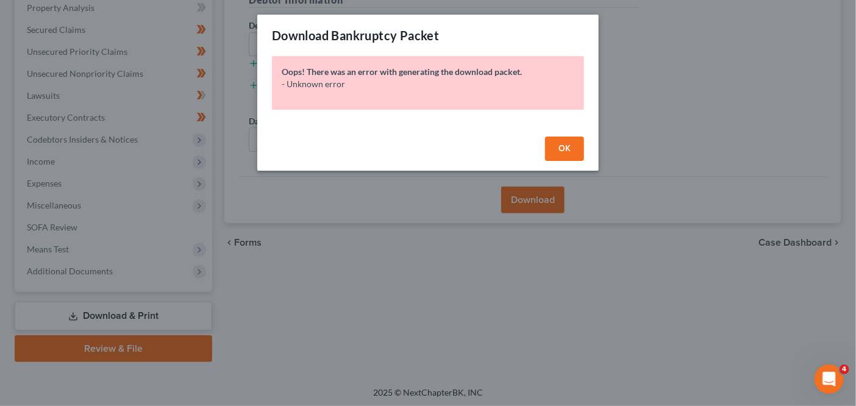
click at [549, 149] on button "OK" at bounding box center [564, 149] width 39 height 24
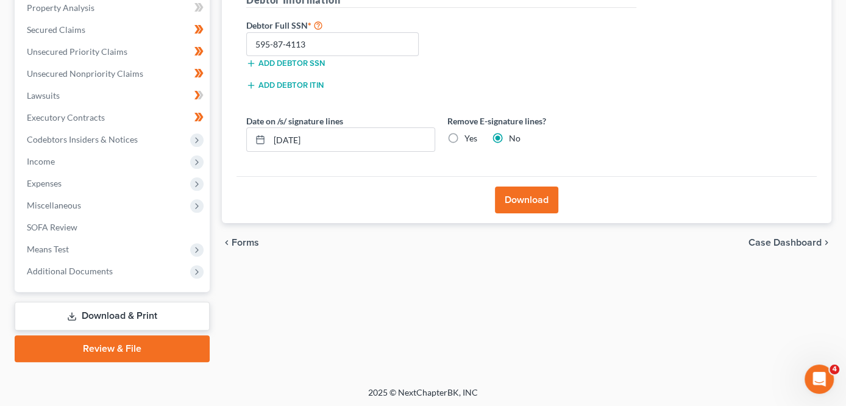
scroll to position [177, 0]
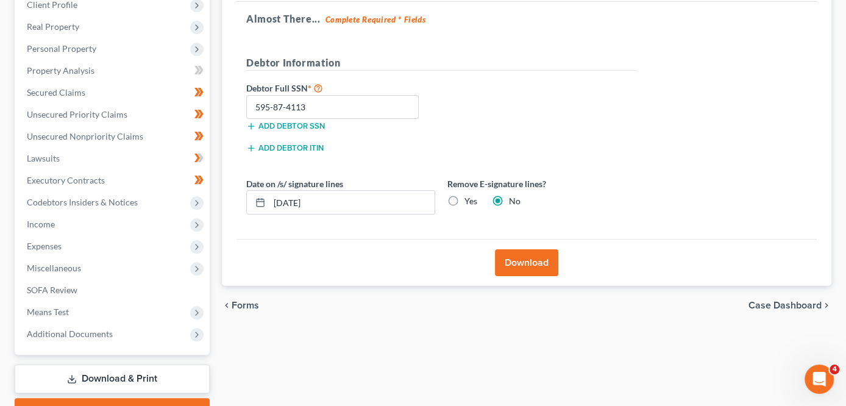
click at [510, 263] on button "Download" at bounding box center [526, 262] width 63 height 27
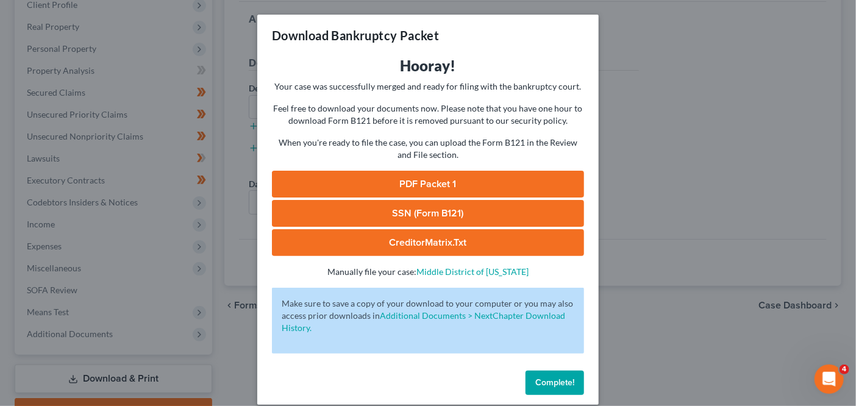
click at [435, 182] on link "PDF Packet 1" at bounding box center [428, 184] width 312 height 27
click at [739, 46] on div "Download Bankruptcy Packet Hooray! Your case was successfully merged and ready …" at bounding box center [428, 203] width 856 height 406
